Goal: Find specific page/section

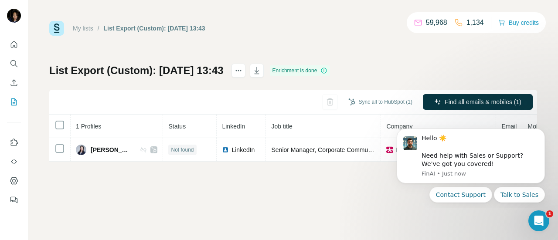
click at [58, 25] on img at bounding box center [56, 28] width 15 height 15
click at [56, 25] on img at bounding box center [56, 28] width 15 height 15
click at [13, 65] on icon "Search" at bounding box center [14, 63] width 9 height 9
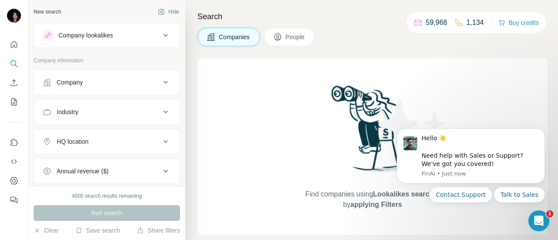
click at [52, 14] on div "New search" at bounding box center [47, 12] width 27 height 8
click at [294, 37] on span "People" at bounding box center [296, 37] width 20 height 9
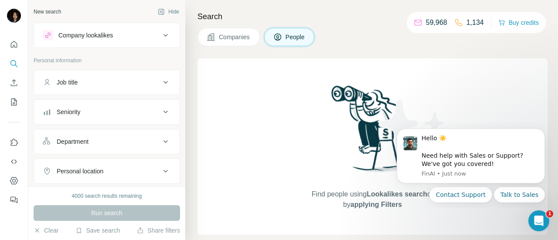
click at [294, 37] on span "People" at bounding box center [296, 37] width 20 height 9
click at [62, 5] on div "New search Hide" at bounding box center [107, 11] width 147 height 13
click at [61, 7] on div "New search Hide" at bounding box center [107, 11] width 147 height 13
click at [47, 60] on p "Personal information" at bounding box center [107, 61] width 147 height 8
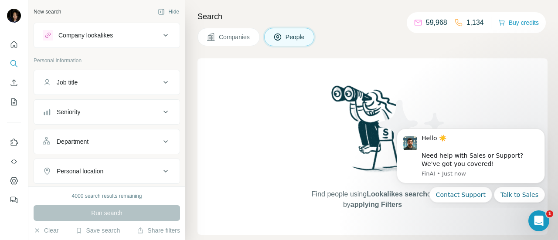
scroll to position [305, 0]
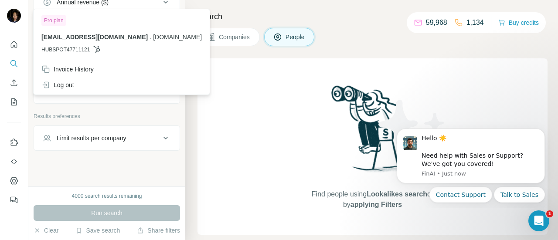
click at [16, 14] on img at bounding box center [14, 16] width 14 height 14
